Goal: Task Accomplishment & Management: Manage account settings

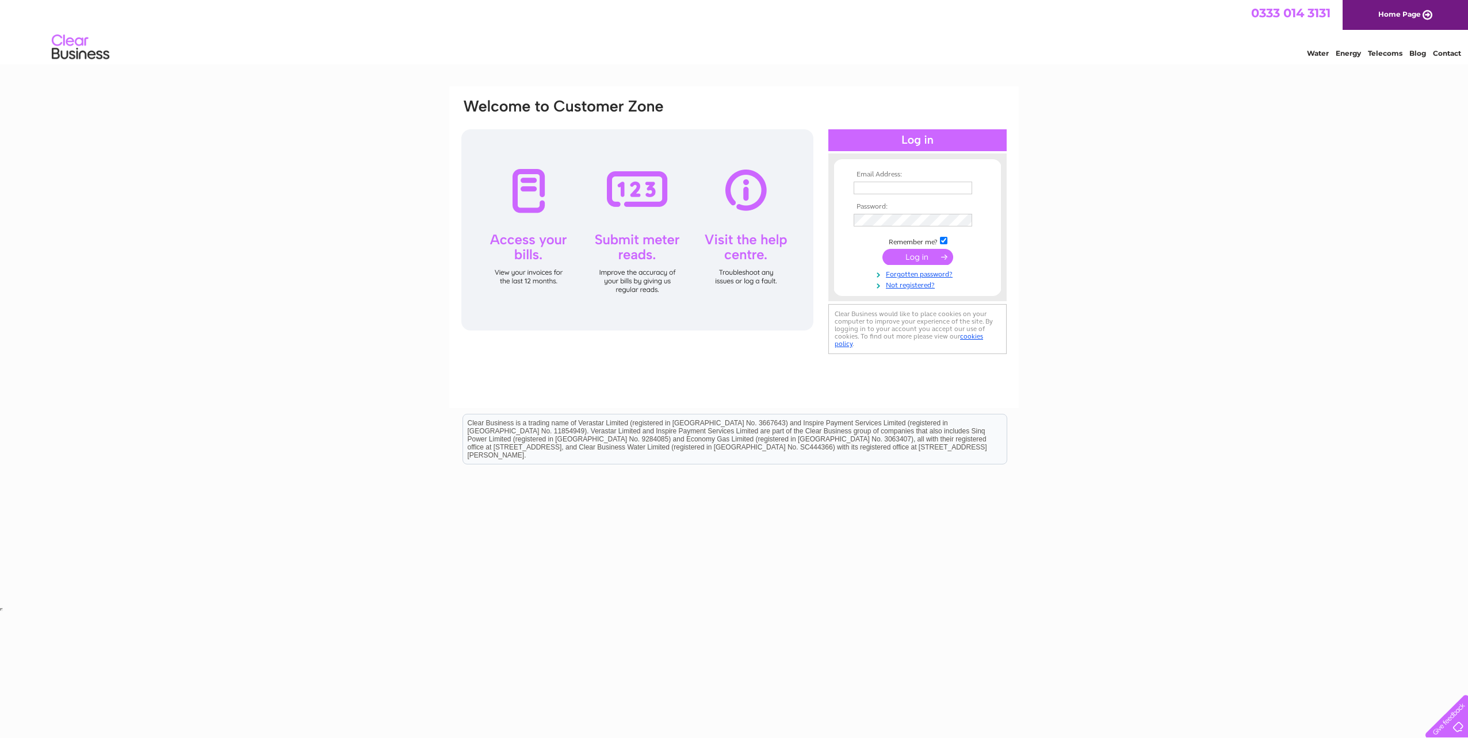
type input "mjs@aptechnologies.co.uk"
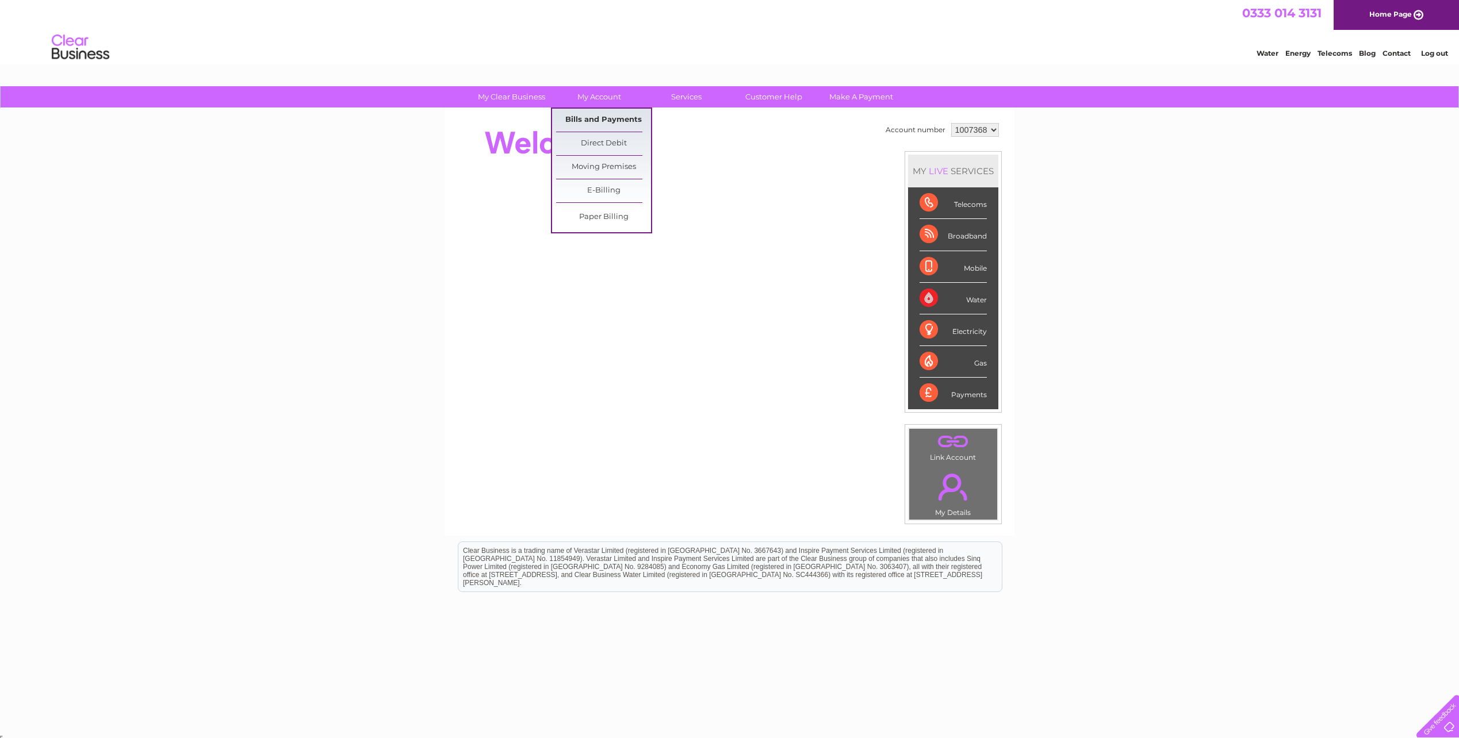
click at [590, 119] on link "Bills and Payments" at bounding box center [603, 120] width 95 height 23
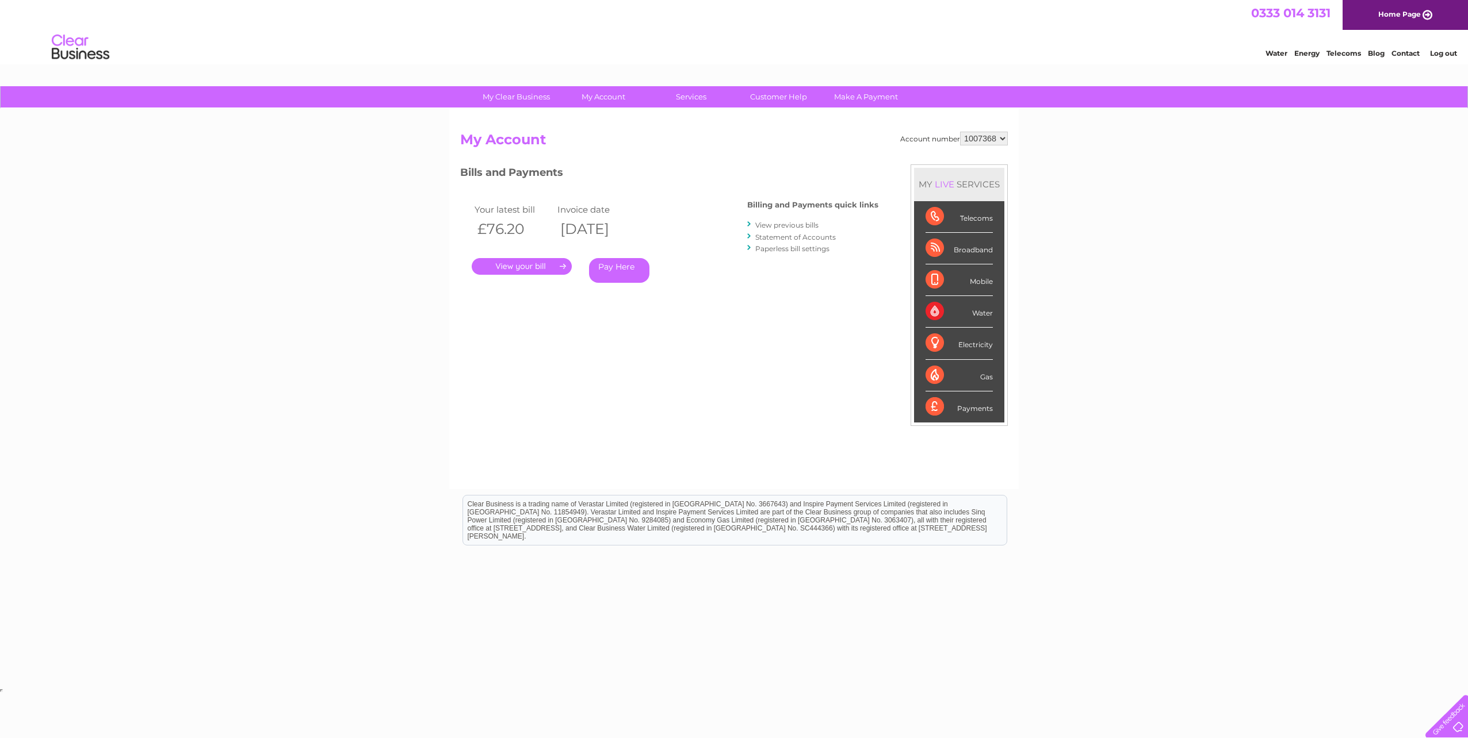
click at [511, 269] on link "." at bounding box center [522, 266] width 100 height 17
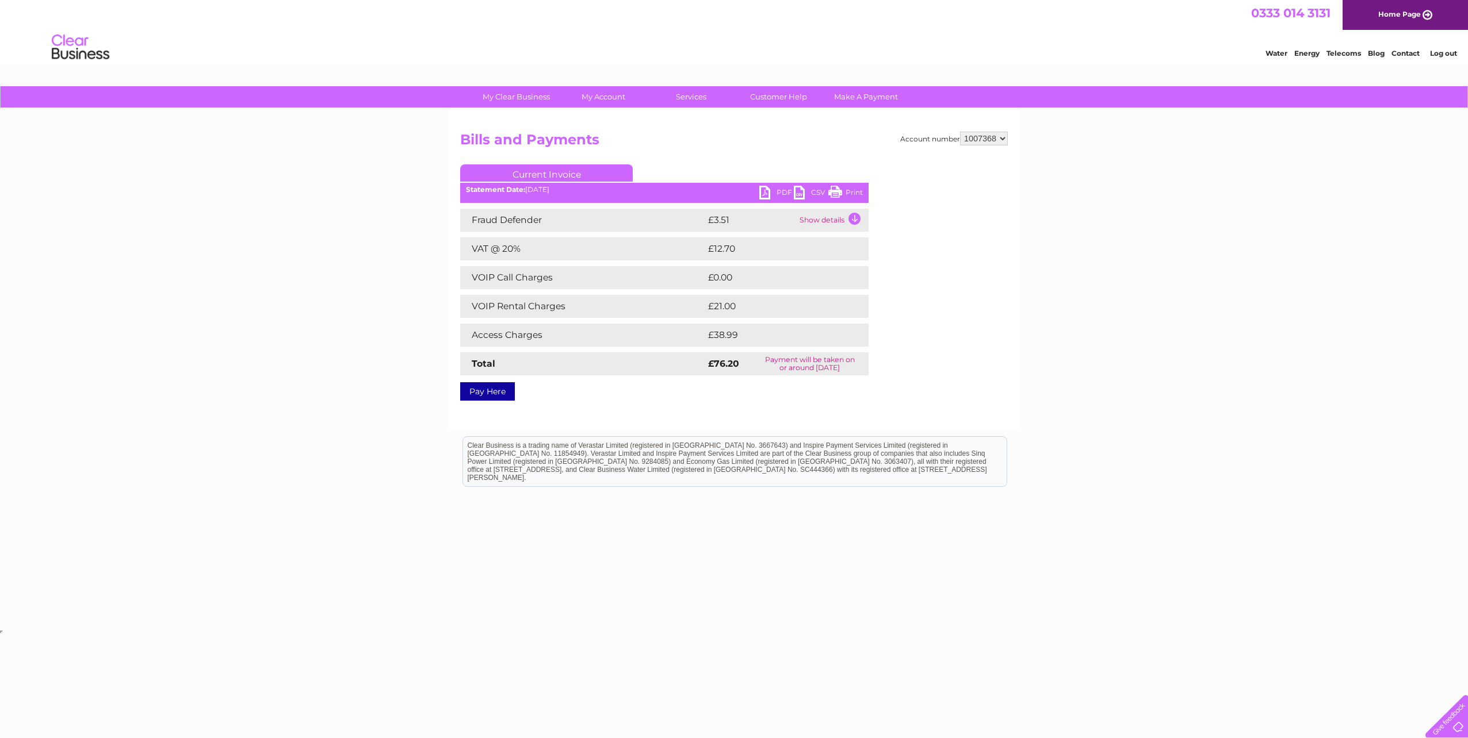
click at [767, 190] on link "PDF" at bounding box center [776, 194] width 35 height 17
